Goal: Task Accomplishment & Management: Manage account settings

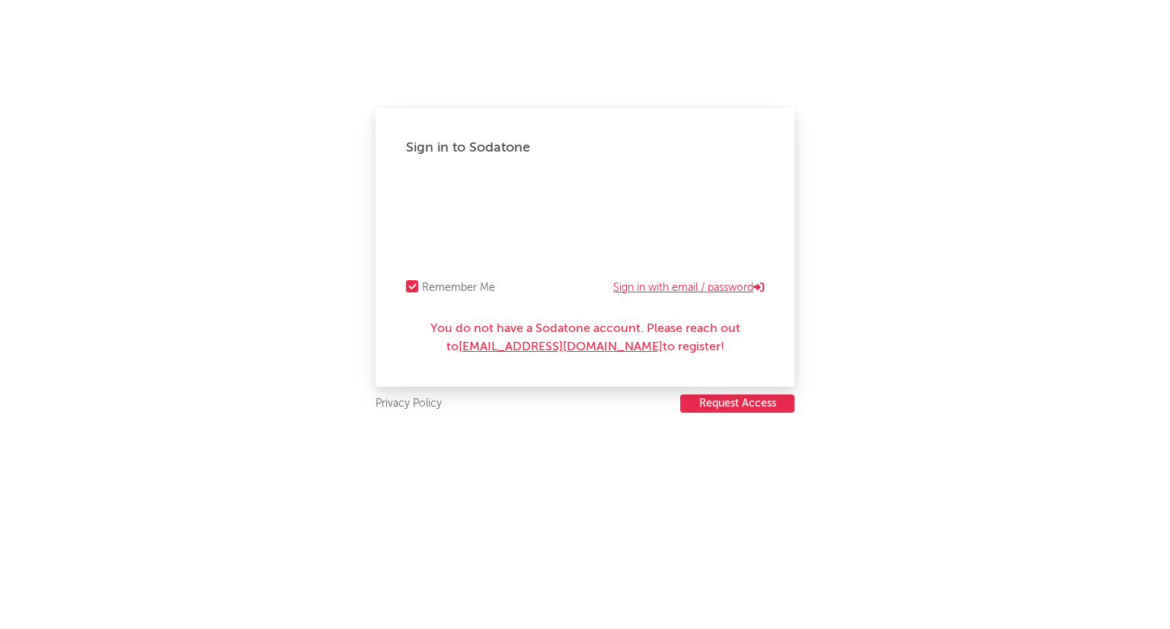
click at [625, 289] on link "Sign in with email / password" at bounding box center [688, 288] width 151 height 18
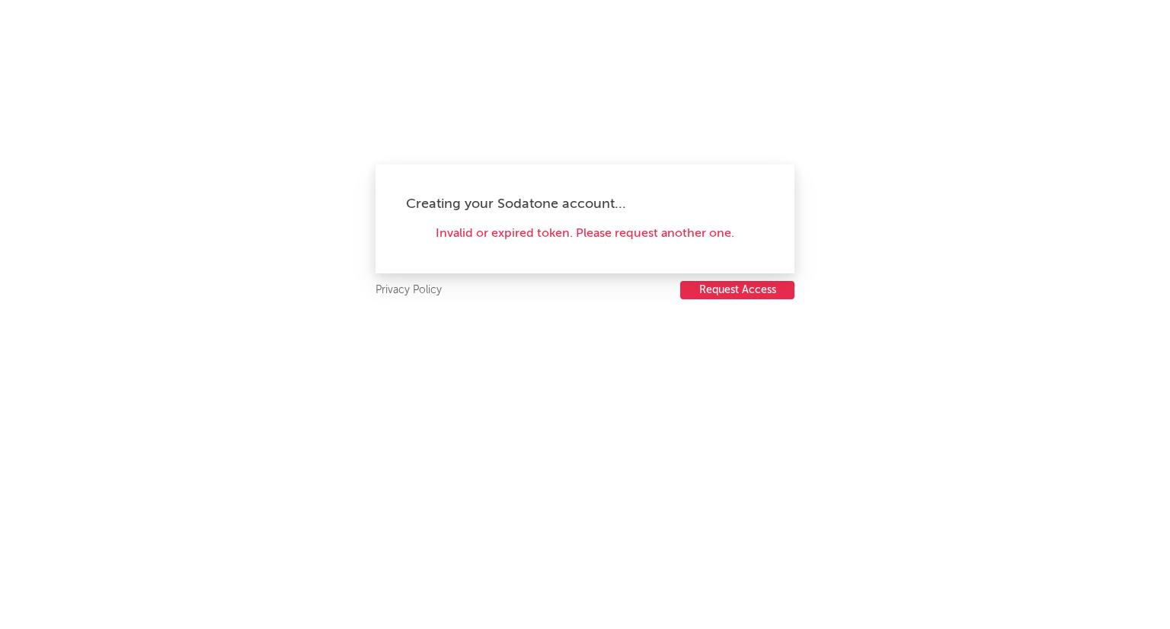
click at [658, 235] on div "Invalid or expired token. Please request another one." at bounding box center [585, 234] width 358 height 18
click at [727, 284] on button "Request Access" at bounding box center [737, 290] width 114 height 18
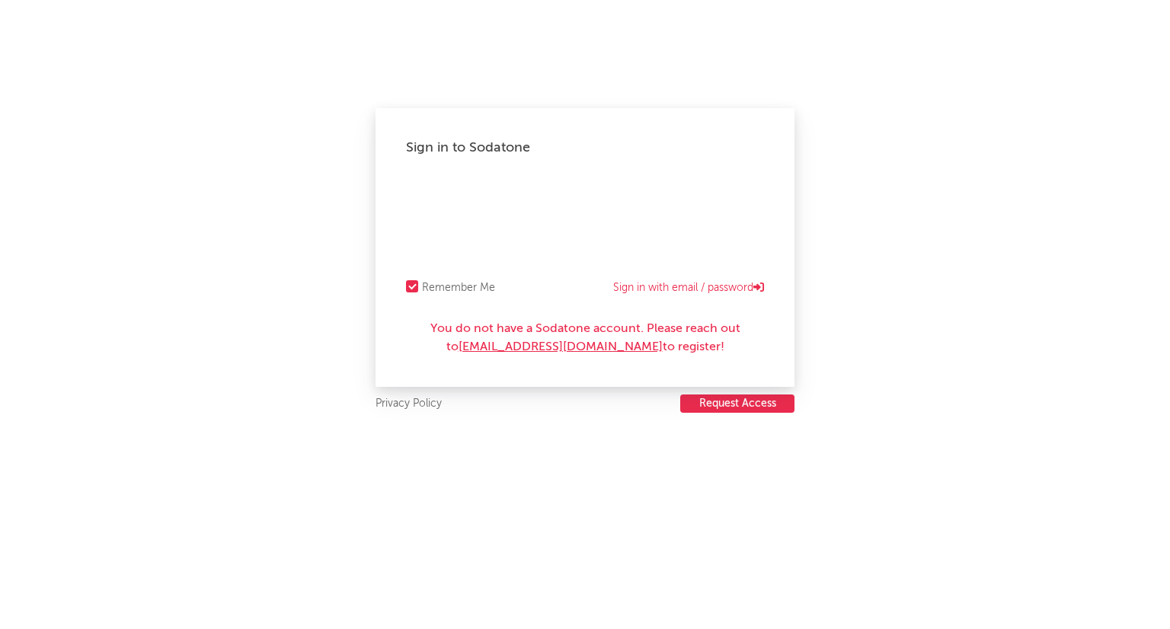
click at [753, 404] on button "Request Access" at bounding box center [737, 404] width 114 height 18
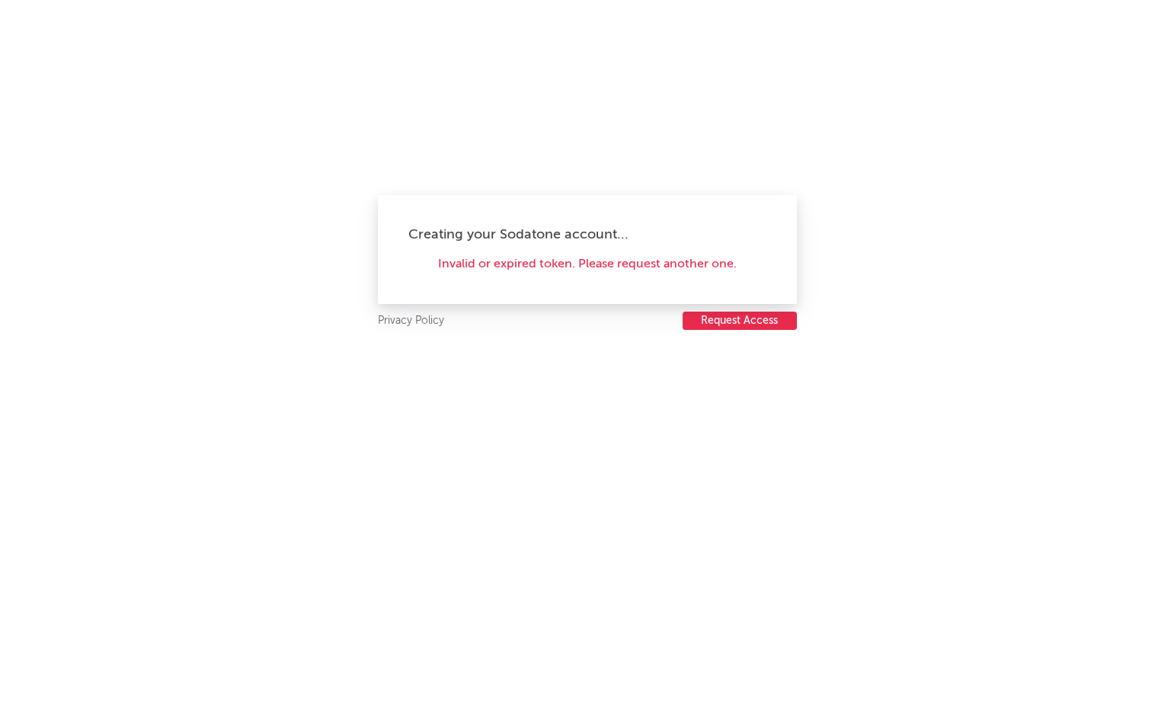
click at [528, 261] on div "Invalid or expired token. Please request another one." at bounding box center [587, 264] width 358 height 18
click at [648, 265] on div "Invalid or expired token. Please request another one." at bounding box center [587, 264] width 358 height 18
click at [747, 321] on button "Request Access" at bounding box center [740, 321] width 114 height 18
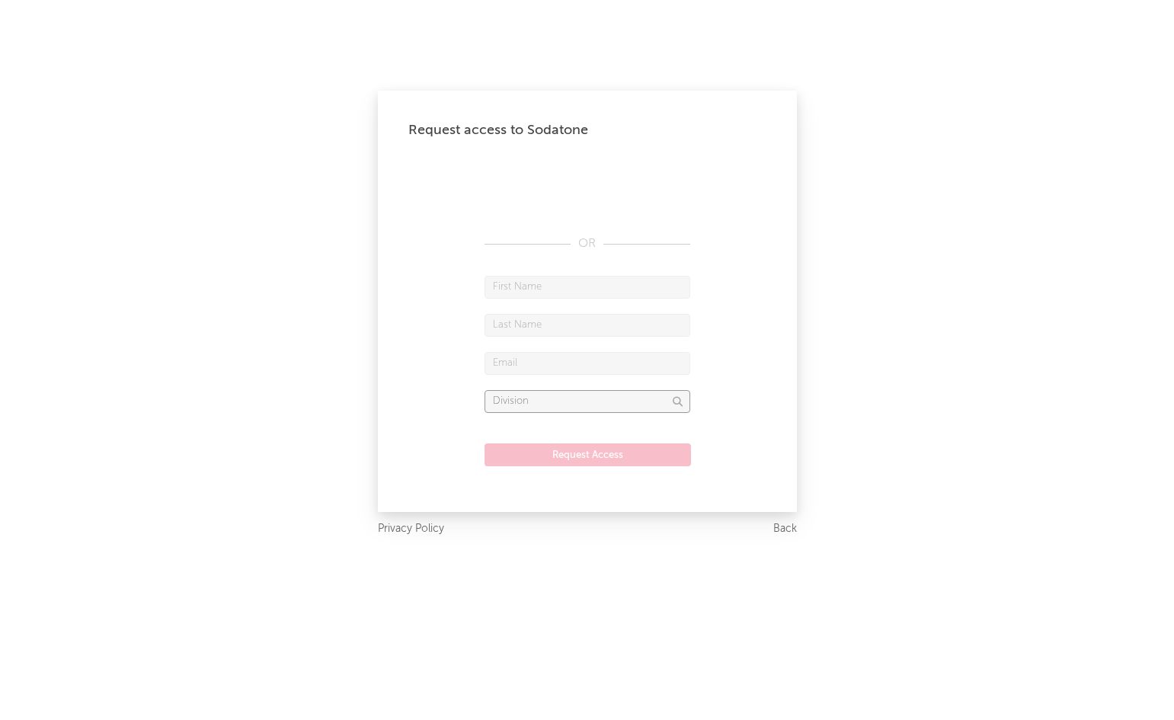
click at [632, 407] on input "text" at bounding box center [587, 401] width 206 height 23
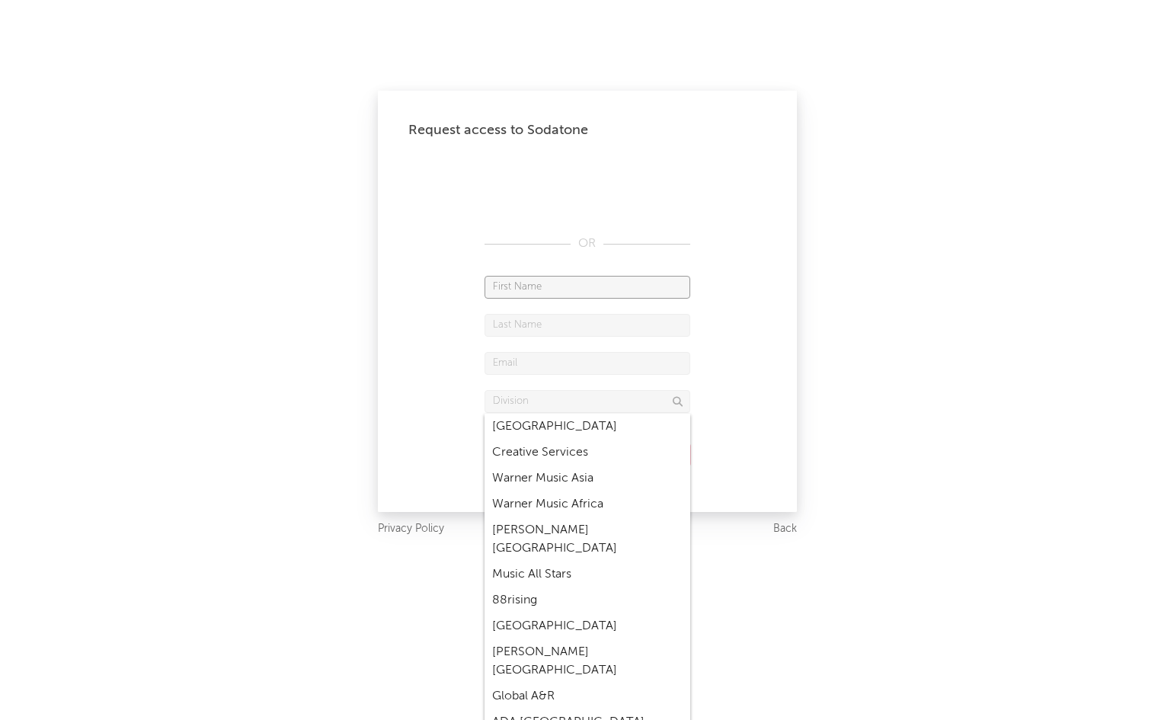
click at [593, 278] on input "text" at bounding box center [587, 287] width 206 height 23
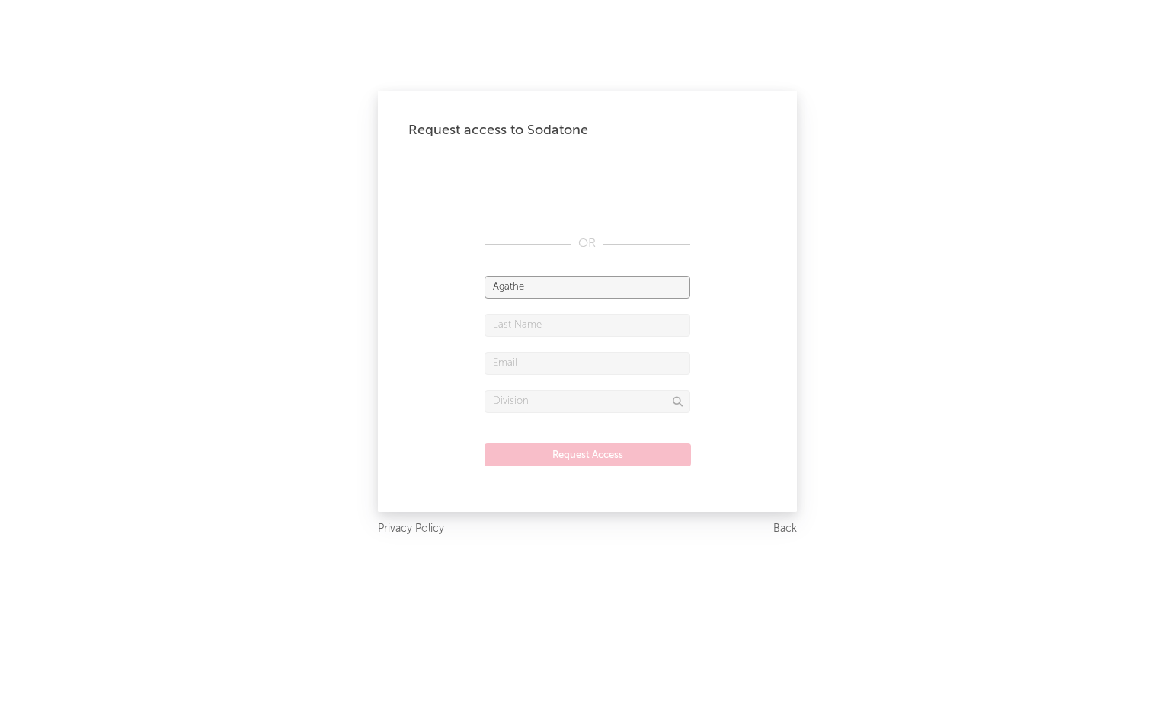
type input "Agathe"
click at [599, 318] on input "text" at bounding box center [587, 325] width 206 height 23
type input "Sourang"
click at [596, 370] on input "text" at bounding box center [587, 363] width 206 height 23
type input "agathe.sourang@warnermusic.com"
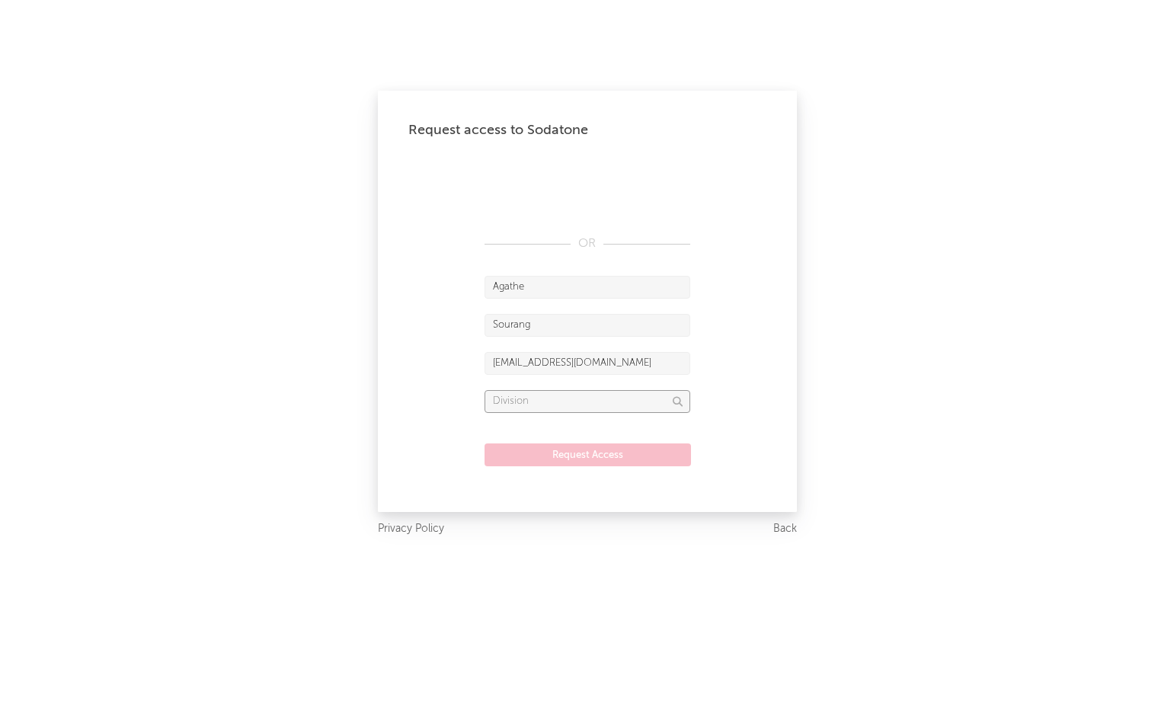
click at [587, 407] on input "text" at bounding box center [587, 401] width 206 height 23
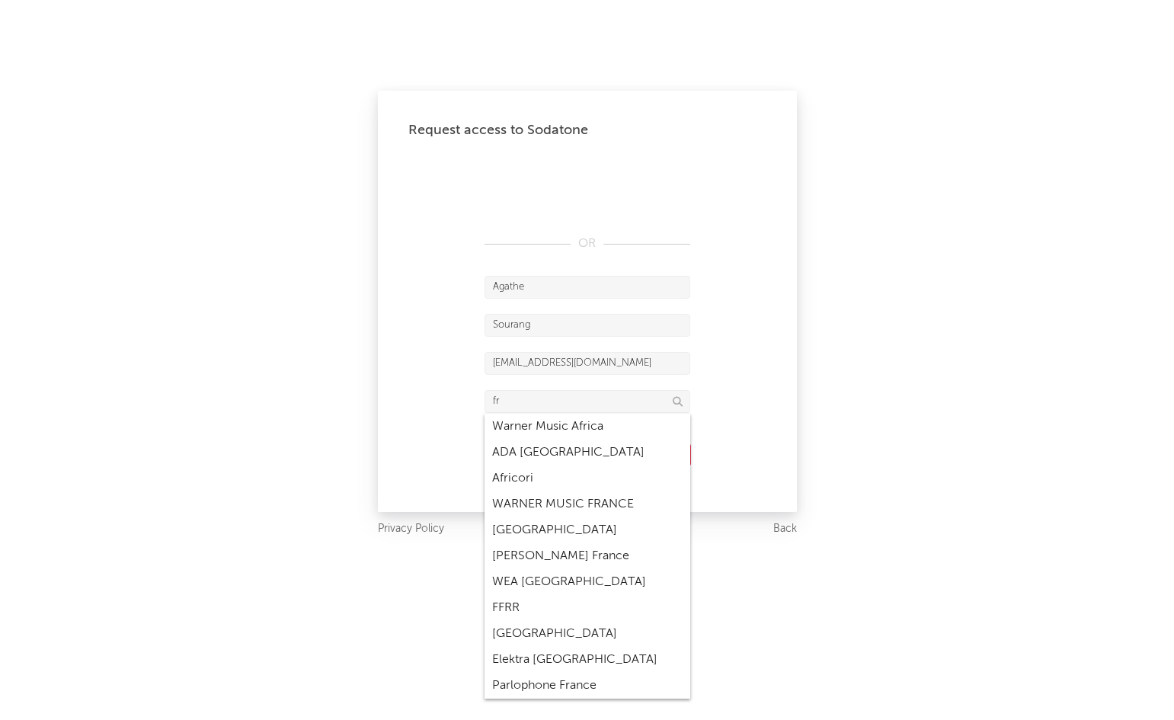
click at [577, 506] on div "WARNER MUSIC FRANCE" at bounding box center [587, 504] width 206 height 26
type input "WARNER MUSIC FRANCE"
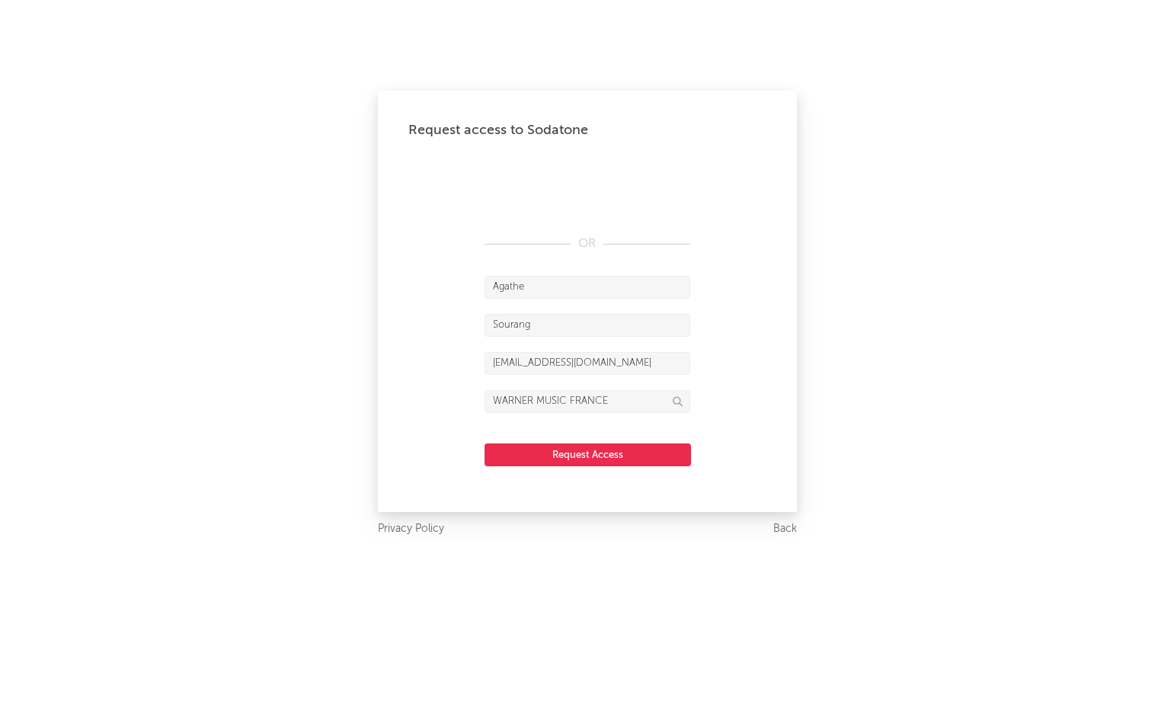
click at [592, 452] on button "Request Access" at bounding box center [587, 454] width 206 height 23
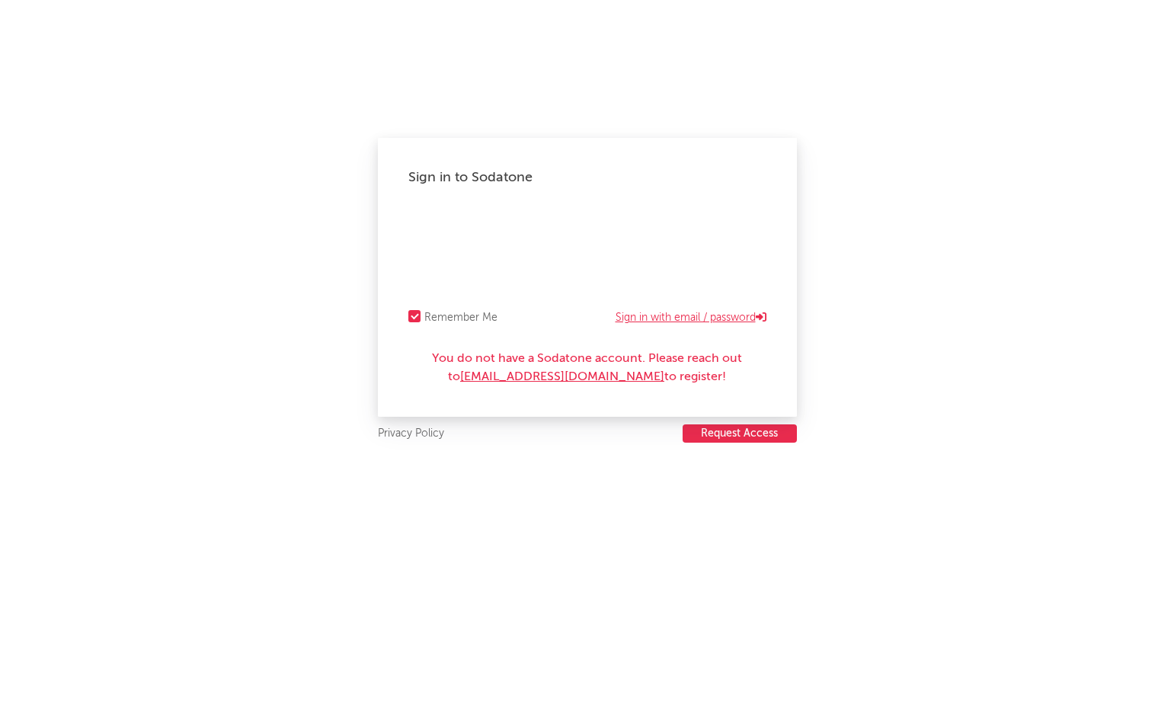
click at [683, 313] on link "Sign in with email / password" at bounding box center [690, 318] width 151 height 18
click at [743, 312] on link "Sign in with Okta" at bounding box center [719, 318] width 93 height 18
click at [671, 318] on link "Sign in with email / password" at bounding box center [690, 318] width 151 height 18
click at [476, 219] on iframe at bounding box center [587, 230] width 358 height 23
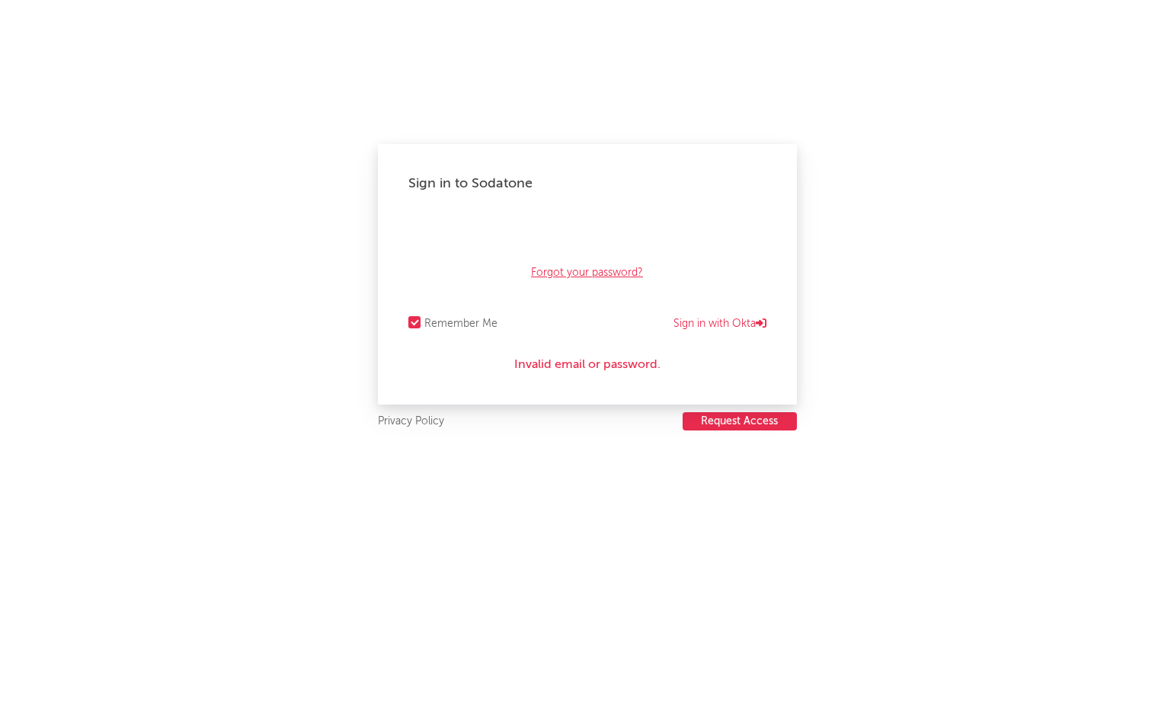
click at [600, 271] on link "Forgot your password?" at bounding box center [587, 273] width 112 height 18
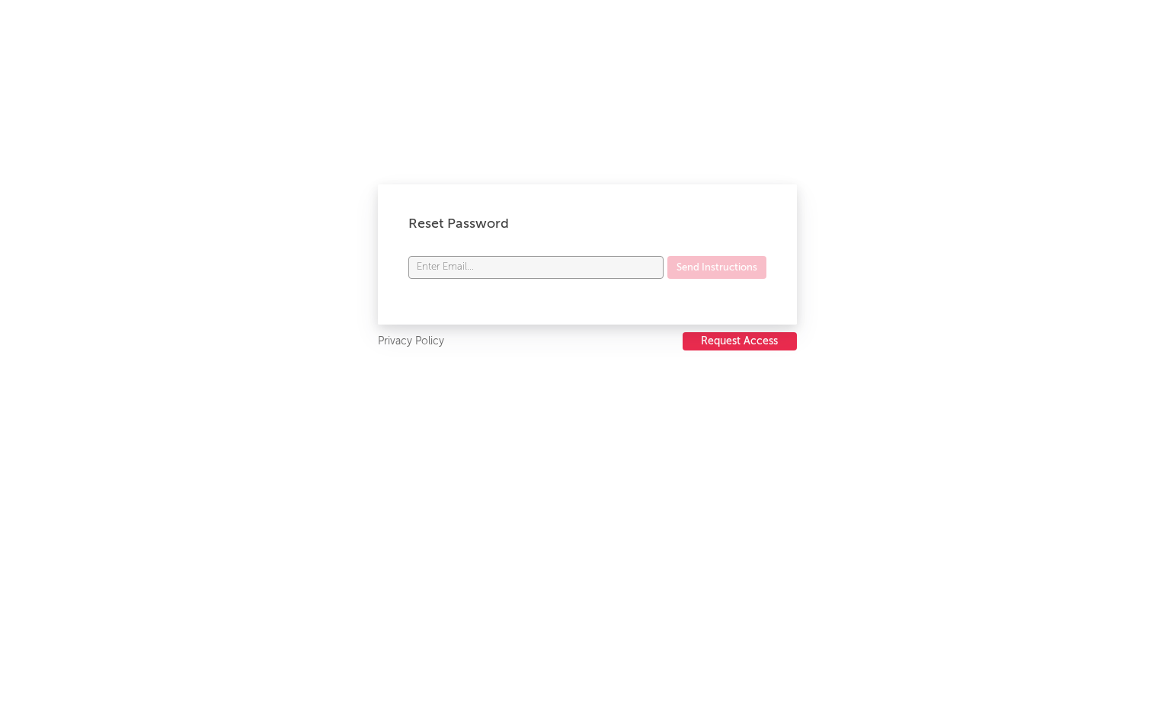
click at [600, 271] on input "text" at bounding box center [535, 267] width 255 height 23
type input "[EMAIL_ADDRESS][DOMAIN_NAME]"
click at [704, 265] on button "Send Instructions" at bounding box center [716, 267] width 99 height 23
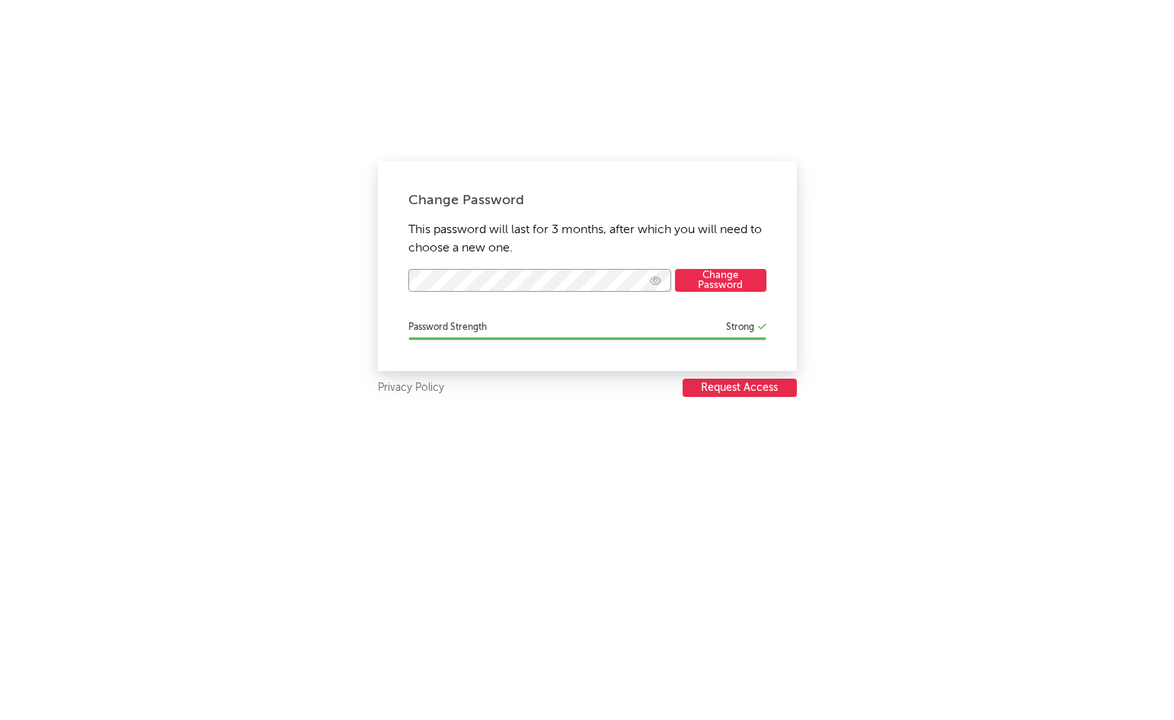
click at [652, 280] on icon "button" at bounding box center [655, 281] width 11 height 10
click at [652, 280] on icon "button" at bounding box center [655, 281] width 12 height 10
click at [723, 280] on button "Change Password" at bounding box center [720, 280] width 91 height 23
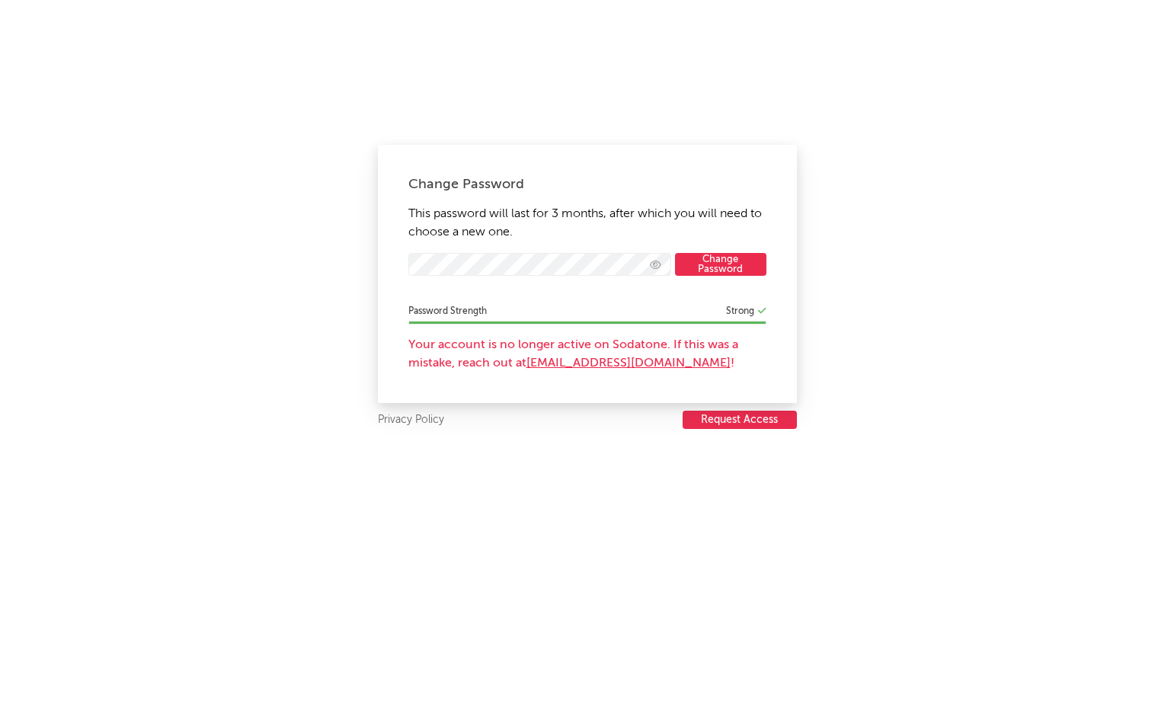
click at [711, 264] on button "Change Password" at bounding box center [720, 264] width 91 height 23
click at [734, 304] on div "Strong" at bounding box center [740, 311] width 28 height 18
